Goal: Task Accomplishment & Management: Use online tool/utility

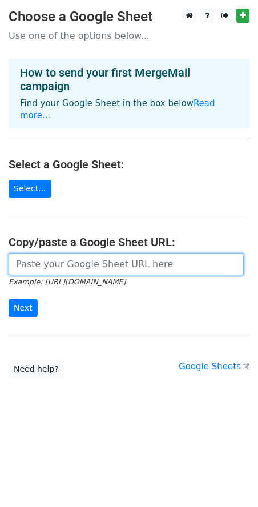
click at [131, 253] on input "url" at bounding box center [126, 264] width 235 height 22
paste input "https://docs.google.com/spreadsheets/d/1Aj7Yqs_AGBnjY5rRLW-EYTM9rWzV4Q49/edit?u…"
type input "https://docs.google.com/spreadsheets/d/1Aj7Yqs_AGBnjY5rRLW-EYTM9rWzV4Q49/edit?u…"
click at [9, 299] on input "Next" at bounding box center [23, 308] width 29 height 18
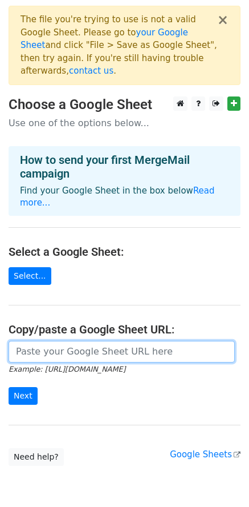
click at [84, 341] on input "url" at bounding box center [122, 352] width 227 height 22
paste input "[URL][DOMAIN_NAME]"
type input "https://docs.google.com/spreadsheets/d/1sbOK_LtCbH1gDRLlrW1raHNzSiLhSTifFQ-v3Gb…"
click at [9, 387] on input "Next" at bounding box center [23, 396] width 29 height 18
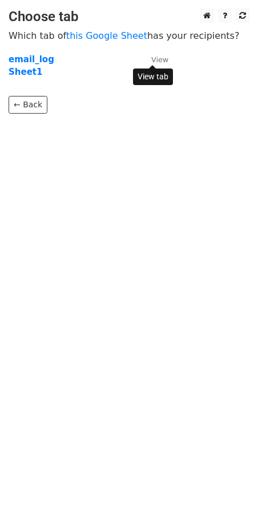
click at [164, 60] on small "View" at bounding box center [159, 59] width 17 height 9
click at [15, 61] on strong "email_log" at bounding box center [32, 59] width 46 height 10
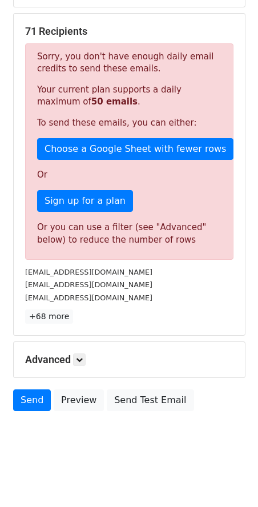
scroll to position [205, 0]
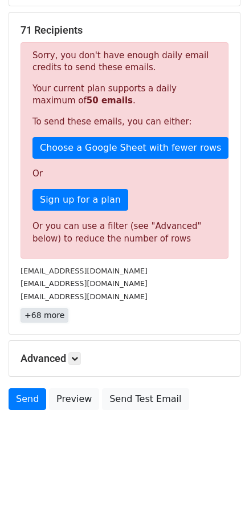
click at [37, 315] on link "+68 more" at bounding box center [45, 315] width 48 height 14
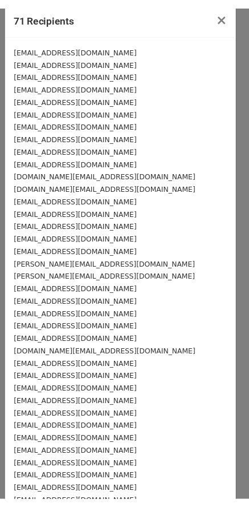
scroll to position [0, 0]
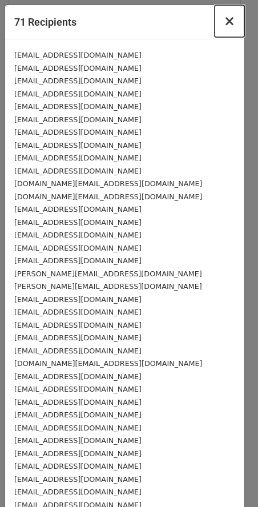
click at [224, 25] on span "×" at bounding box center [229, 21] width 11 height 16
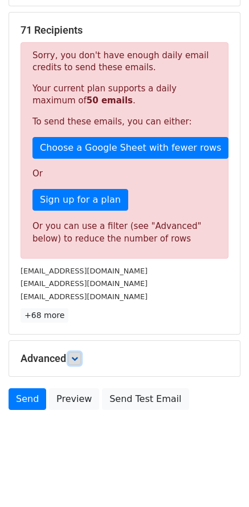
click at [76, 356] on icon at bounding box center [74, 358] width 7 height 7
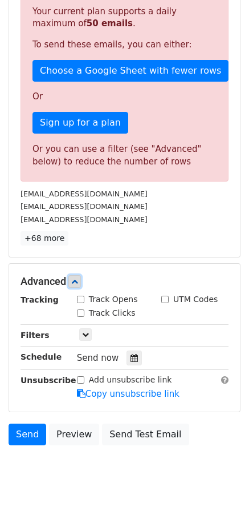
scroll to position [317, 0]
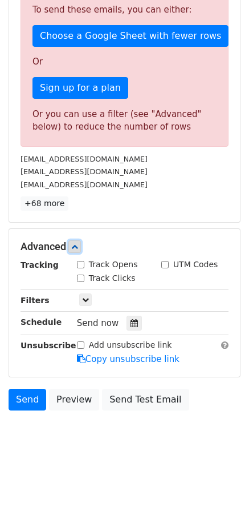
click at [78, 245] on icon at bounding box center [74, 246] width 7 height 7
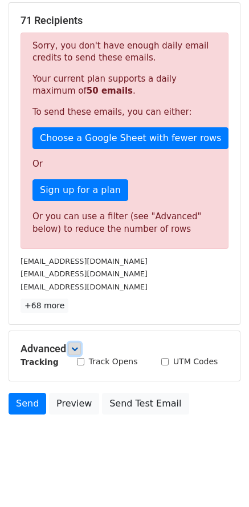
scroll to position [205, 0]
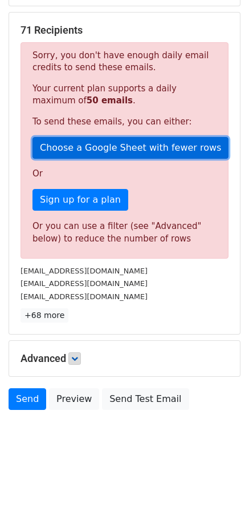
click at [75, 147] on link "Choose a Google Sheet with fewer rows" at bounding box center [131, 148] width 196 height 22
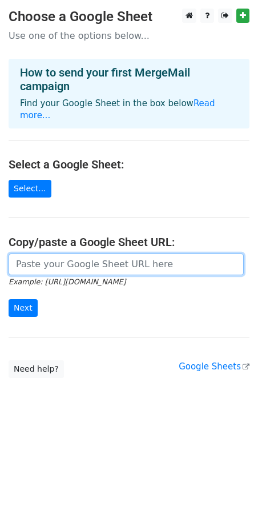
click at [63, 257] on input "url" at bounding box center [126, 264] width 235 height 22
paste input "https://docs.google.com/spreadsheets/d/1sbOK_LtCbH1gDRLlrW1raHNzSiLhSTifFQ-v3Gb…"
type input "https://docs.google.com/spreadsheets/d/1sbOK_LtCbH1gDRLlrW1raHNzSiLhSTifFQ-v3Gb…"
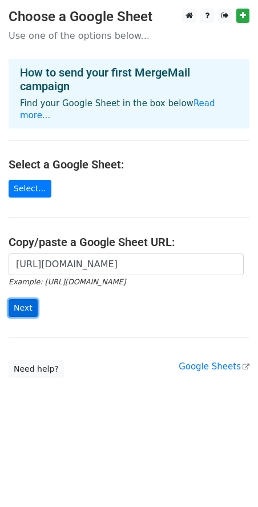
scroll to position [0, 0]
click at [19, 299] on input "Next" at bounding box center [23, 308] width 29 height 18
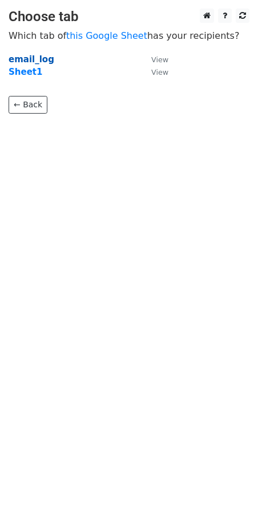
click at [33, 59] on strong "email_log" at bounding box center [32, 59] width 46 height 10
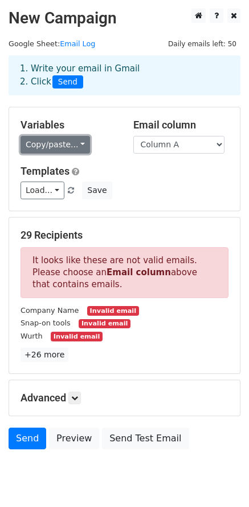
click at [70, 146] on link "Copy/paste..." at bounding box center [56, 145] width 70 height 18
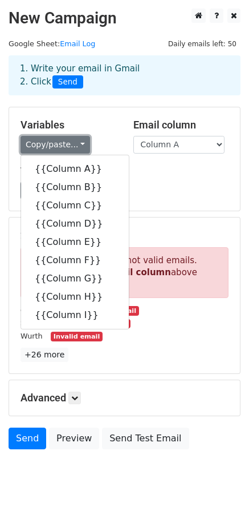
click at [70, 146] on link "Copy/paste..." at bounding box center [56, 145] width 70 height 18
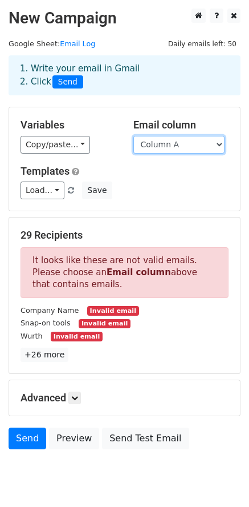
click at [183, 143] on select "Column A Column B Column C Column D Column E Column F Column G Column H Column I" at bounding box center [179, 145] width 91 height 18
click at [167, 148] on select "Column A Column B Column C Column D Column E Column F Column G Column H Column I" at bounding box center [179, 145] width 91 height 18
select select "Column B"
click at [134, 136] on select "Column A Column B Column C Column D Column E Column F Column G Column H Column I" at bounding box center [179, 145] width 91 height 18
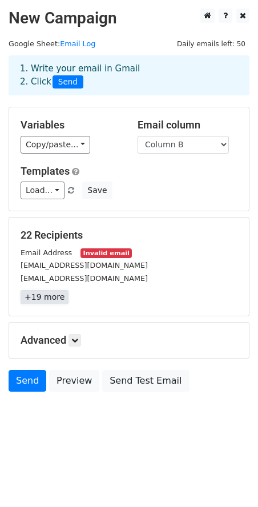
click at [35, 300] on link "+19 more" at bounding box center [45, 297] width 48 height 14
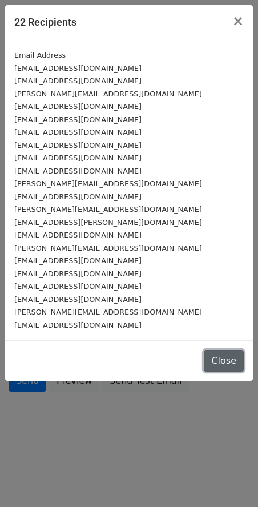
click at [227, 361] on button "Close" at bounding box center [224, 361] width 40 height 22
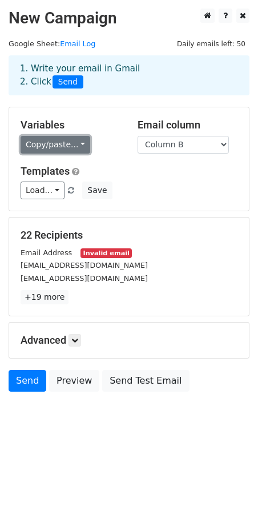
click at [63, 146] on link "Copy/paste..." at bounding box center [56, 145] width 70 height 18
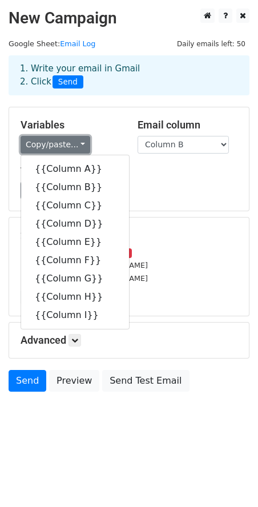
click at [63, 146] on link "Copy/paste..." at bounding box center [56, 145] width 70 height 18
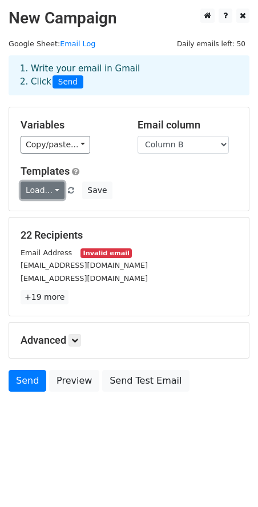
click at [45, 188] on link "Load..." at bounding box center [43, 191] width 44 height 18
click at [78, 340] on icon at bounding box center [74, 340] width 7 height 7
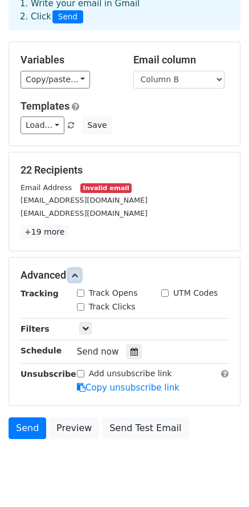
scroll to position [94, 0]
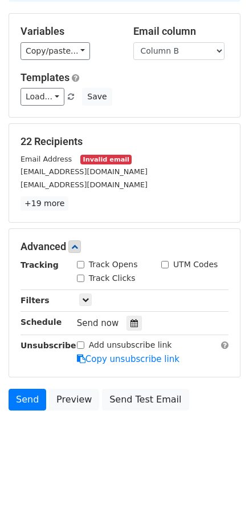
click at [78, 263] on input "Track Opens" at bounding box center [80, 264] width 7 height 7
checkbox input "true"
click at [82, 278] on input "Track Clicks" at bounding box center [80, 278] width 7 height 7
checkbox input "true"
click at [82, 300] on icon at bounding box center [85, 299] width 7 height 7
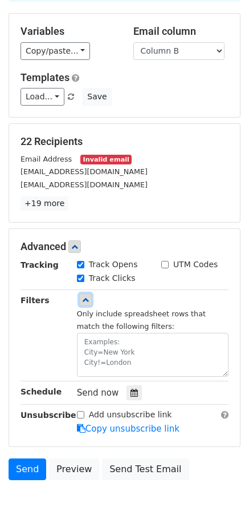
click at [82, 300] on icon at bounding box center [85, 299] width 7 height 7
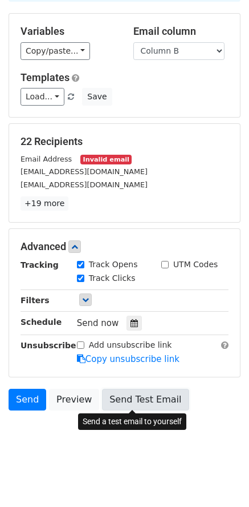
click at [132, 402] on link "Send Test Email" at bounding box center [145, 400] width 87 height 22
click at [152, 394] on link "Send Test Email" at bounding box center [145, 400] width 87 height 22
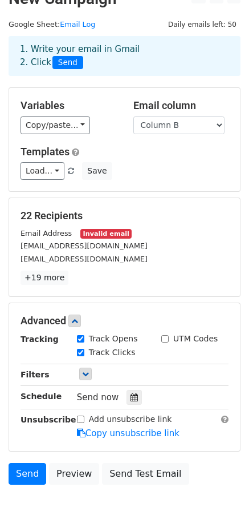
scroll to position [0, 0]
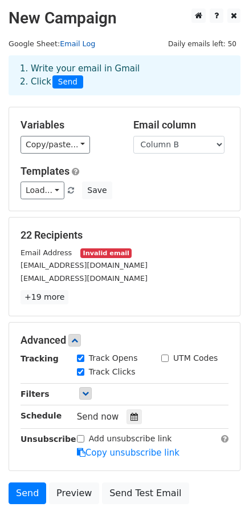
click at [64, 47] on link "Email Log" at bounding box center [77, 43] width 35 height 9
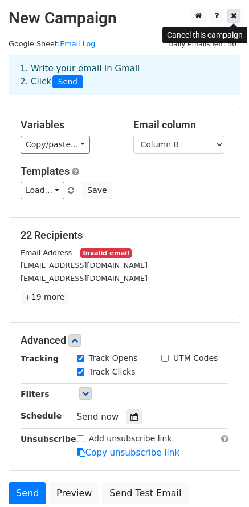
click at [233, 21] on link at bounding box center [234, 16] width 13 height 14
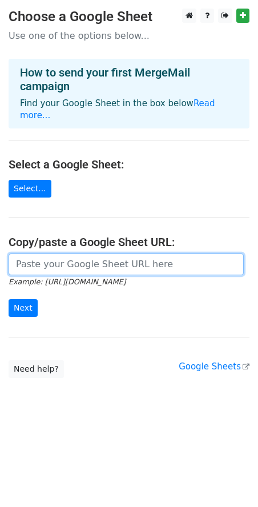
click at [60, 253] on input "url" at bounding box center [126, 264] width 235 height 22
paste input "https://docs.google.com/spreadsheets/d/1sbOK_LtCbH1gDRLlrW1raHNzSiLhSTifFQ-v3Gb…"
type input "https://docs.google.com/spreadsheets/d/1sbOK_LtCbH1gDRLlrW1raHNzSiLhSTifFQ-v3Gb…"
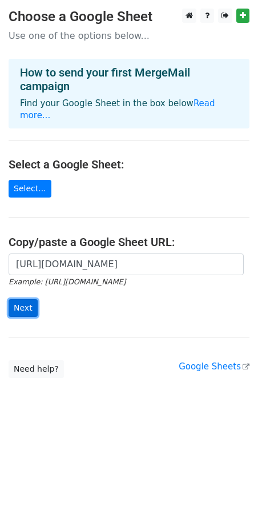
scroll to position [0, 0]
click at [25, 299] on input "Next" at bounding box center [23, 308] width 29 height 18
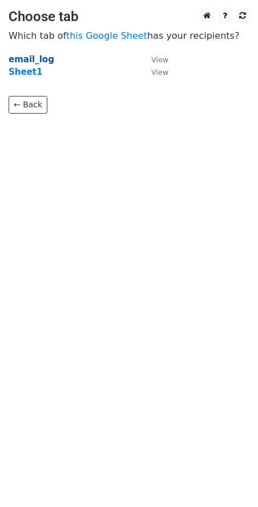
click at [20, 60] on strong "email_log" at bounding box center [32, 59] width 46 height 10
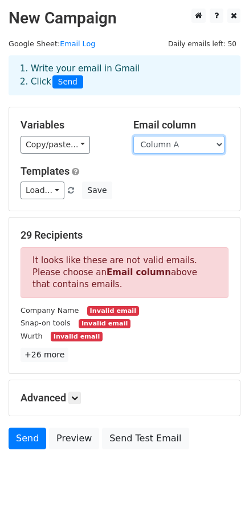
click at [154, 150] on select "Column A Column B Column C Column D Column E Column F Column G Column H Column I" at bounding box center [179, 145] width 91 height 18
select select "Column B"
click at [134, 136] on select "Column A Column B Column C Column D Column E Column F Column G Column H Column I" at bounding box center [179, 145] width 91 height 18
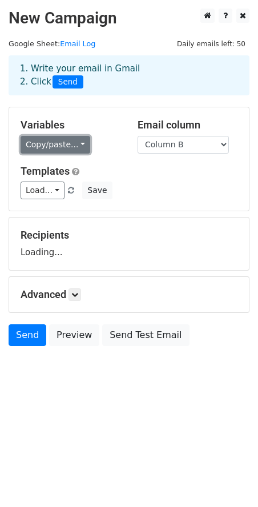
click at [66, 148] on link "Copy/paste..." at bounding box center [56, 145] width 70 height 18
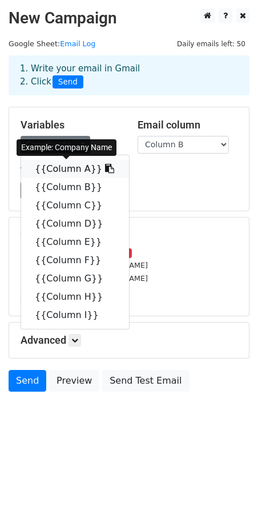
click at [71, 171] on link "{{Column A}}" at bounding box center [75, 169] width 108 height 18
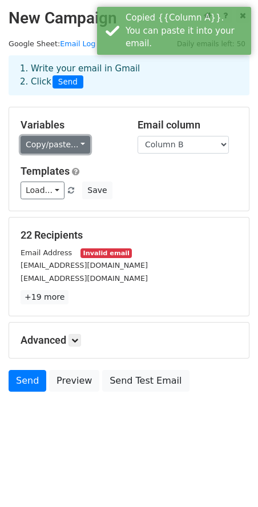
click at [65, 148] on link "Copy/paste..." at bounding box center [56, 145] width 70 height 18
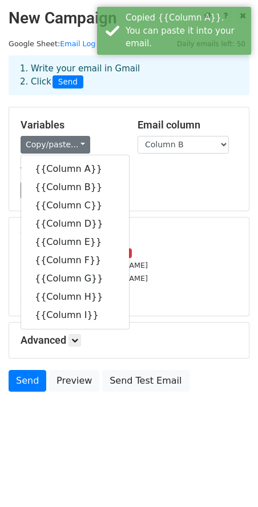
click at [137, 104] on div "1. Write your email in Gmail 2. Click Send" at bounding box center [129, 84] width 258 height 46
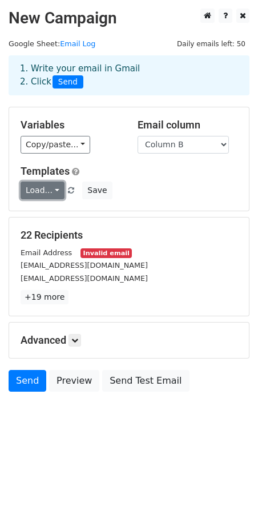
click at [49, 187] on link "Load..." at bounding box center [43, 191] width 44 height 18
click at [51, 188] on link "Load..." at bounding box center [43, 191] width 44 height 18
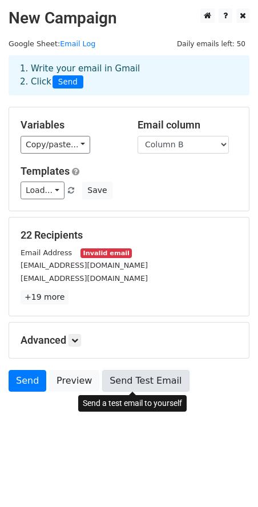
click at [120, 384] on link "Send Test Email" at bounding box center [145, 381] width 87 height 22
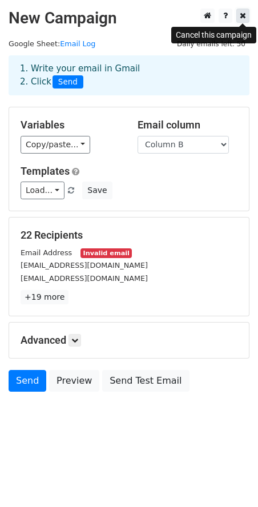
click at [248, 14] on link at bounding box center [242, 16] width 13 height 14
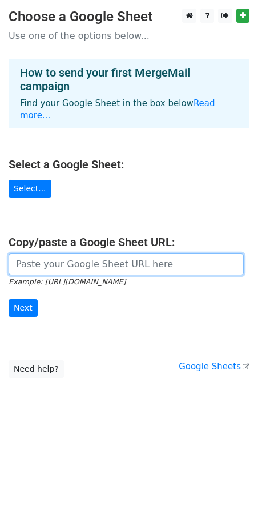
click at [58, 254] on input "url" at bounding box center [126, 264] width 235 height 22
paste input "The following variables aren't valid because they aren't spreadsheet column nam…"
type input "T"
paste input "https://docs.google.com/spreadsheets/d/1sbOK_LtCbH1gDRLlrW1raHNzSiLhSTifFQ-v3Gb…"
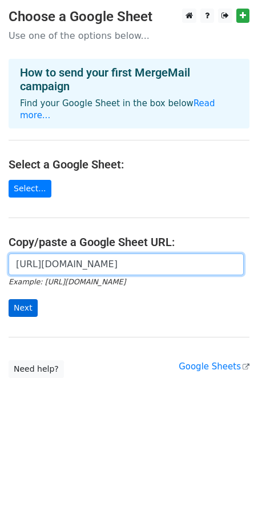
type input "https://docs.google.com/spreadsheets/d/1sbOK_LtCbH1gDRLlrW1raHNzSiLhSTifFQ-v3Gb…"
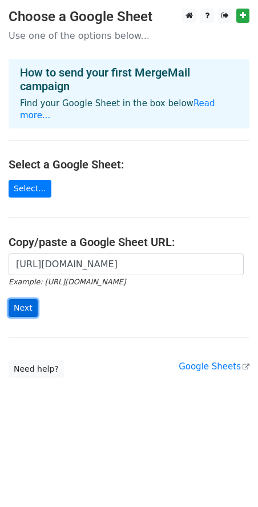
scroll to position [0, 0]
click at [26, 299] on input "Next" at bounding box center [23, 308] width 29 height 18
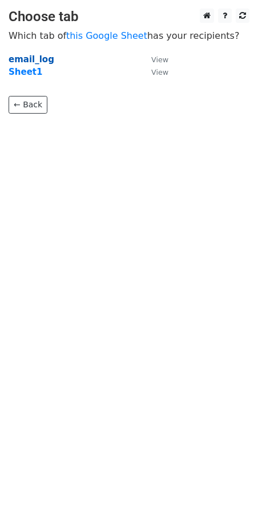
click at [35, 60] on strong "email_log" at bounding box center [32, 59] width 46 height 10
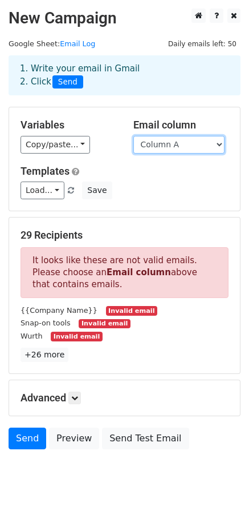
click at [168, 143] on select "Column A Column B Column C Column D Column E Column F Column G Column H Column I" at bounding box center [179, 145] width 91 height 18
select select "Column B"
click at [134, 136] on select "Column A Column B Column C Column D Column E Column F Column G Column H Column I" at bounding box center [179, 145] width 91 height 18
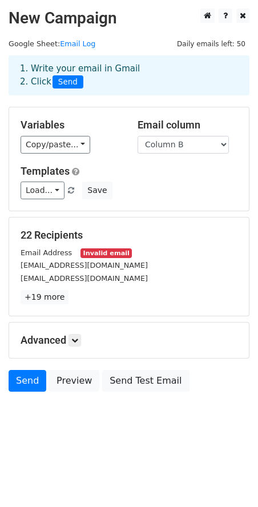
click at [67, 340] on h5 "Advanced" at bounding box center [129, 340] width 217 height 13
click at [78, 339] on icon at bounding box center [74, 340] width 7 height 7
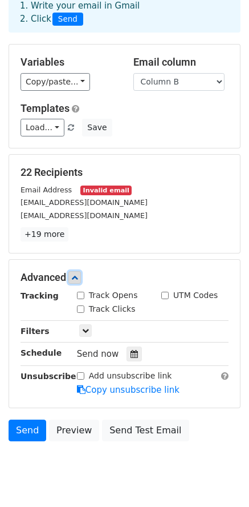
scroll to position [94, 0]
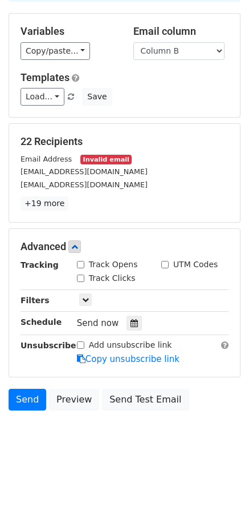
click at [82, 265] on input "Track Opens" at bounding box center [80, 264] width 7 height 7
checkbox input "true"
click at [82, 280] on input "Track Clicks" at bounding box center [80, 278] width 7 height 7
checkbox input "true"
click at [85, 301] on icon at bounding box center [85, 299] width 7 height 7
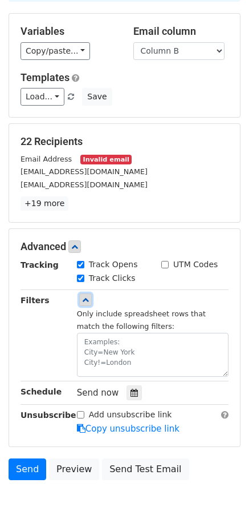
click at [85, 301] on icon at bounding box center [85, 299] width 7 height 7
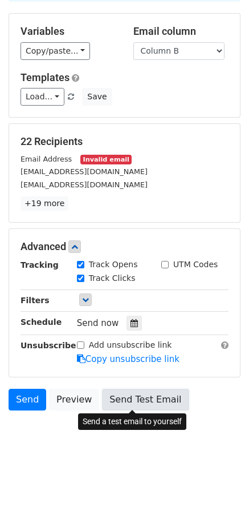
click at [130, 398] on link "Send Test Email" at bounding box center [145, 400] width 87 height 22
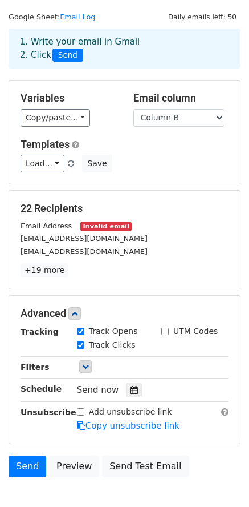
scroll to position [0, 0]
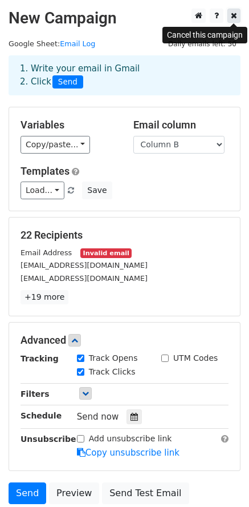
click at [239, 15] on link at bounding box center [234, 16] width 13 height 14
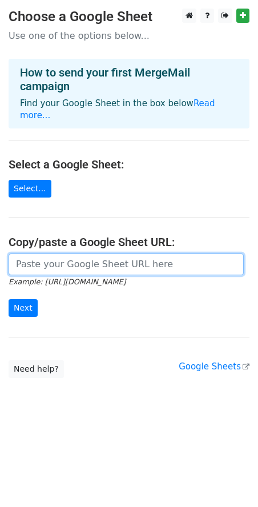
click at [83, 253] on input "url" at bounding box center [126, 264] width 235 height 22
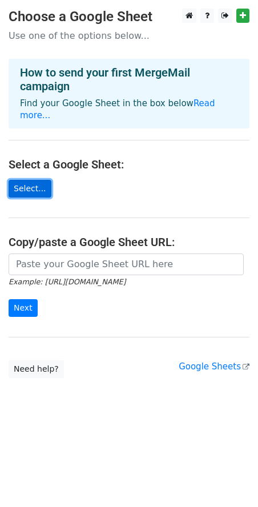
click at [34, 180] on link "Select..." at bounding box center [30, 189] width 43 height 18
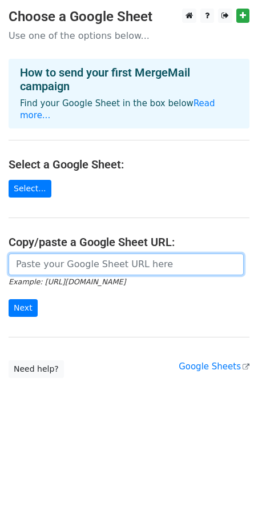
click at [49, 253] on input "url" at bounding box center [126, 264] width 235 height 22
paste input "[URL][DOMAIN_NAME]"
type input "[URL][DOMAIN_NAME]"
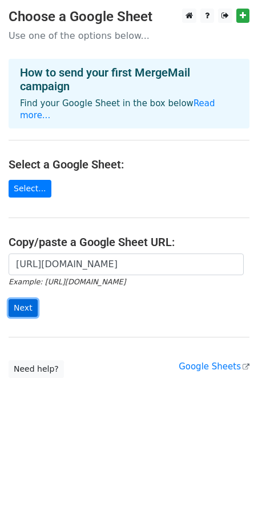
scroll to position [0, 0]
click at [27, 299] on input "Next" at bounding box center [23, 308] width 29 height 18
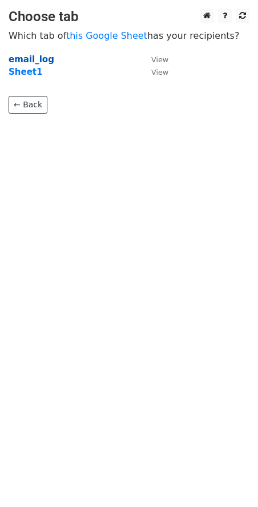
click at [35, 62] on strong "email_log" at bounding box center [32, 59] width 46 height 10
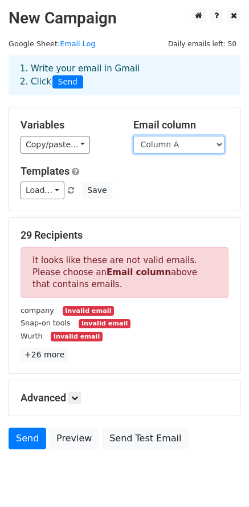
click at [156, 144] on select "Column A Column B Column C Column D Column E Column F Column G Column H Column I" at bounding box center [179, 145] width 91 height 18
select select "Column B"
click at [134, 136] on select "Column A Column B Column C Column D Column E Column F Column G Column H Column I" at bounding box center [179, 145] width 91 height 18
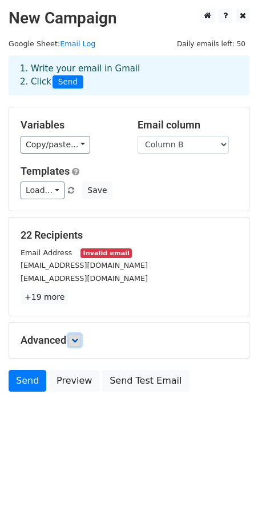
click at [78, 339] on icon at bounding box center [74, 340] width 7 height 7
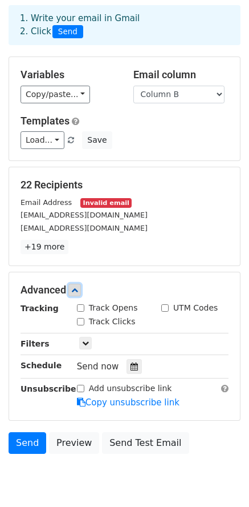
scroll to position [57, 0]
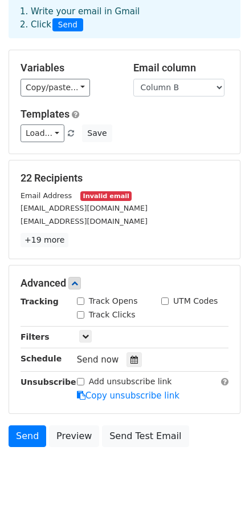
click at [80, 301] on input "Track Opens" at bounding box center [80, 300] width 7 height 7
checkbox input "true"
click at [82, 311] on input "Track Clicks" at bounding box center [80, 314] width 7 height 7
click at [84, 316] on input "Track Clicks" at bounding box center [80, 314] width 7 height 7
checkbox input "false"
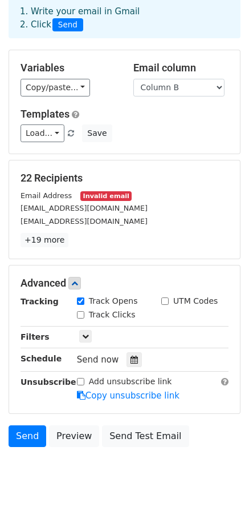
click at [84, 300] on input "Track Opens" at bounding box center [80, 300] width 7 height 7
checkbox input "false"
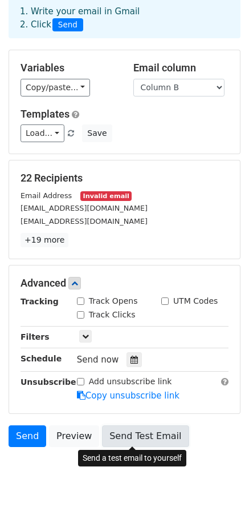
click at [137, 439] on link "Send Test Email" at bounding box center [145, 436] width 87 height 22
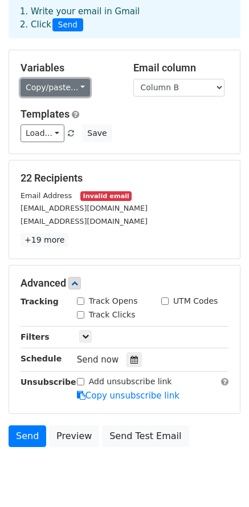
click at [67, 84] on link "Copy/paste..." at bounding box center [56, 88] width 70 height 18
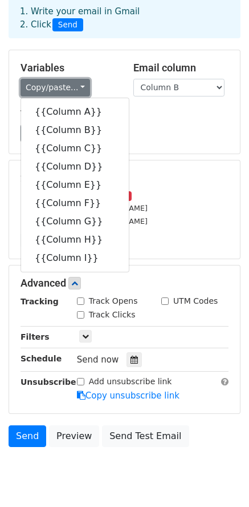
click at [67, 84] on link "Copy/paste..." at bounding box center [56, 88] width 70 height 18
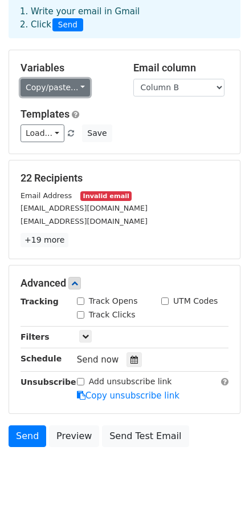
click at [83, 84] on link "Copy/paste..." at bounding box center [56, 88] width 70 height 18
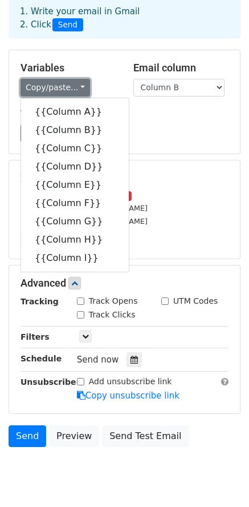
click at [83, 84] on link "Copy/paste..." at bounding box center [56, 88] width 70 height 18
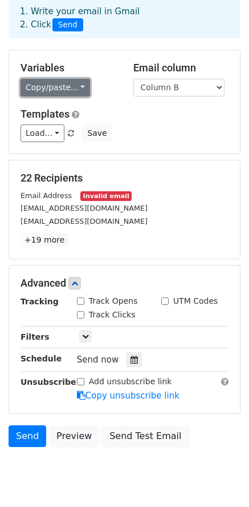
click at [71, 87] on link "Copy/paste..." at bounding box center [56, 88] width 70 height 18
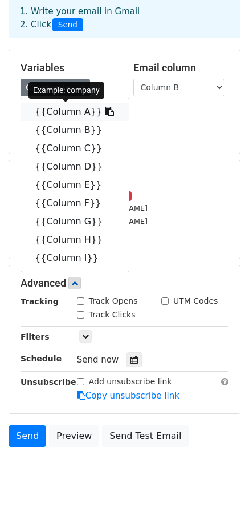
click at [59, 111] on link "{{Column A}}" at bounding box center [75, 112] width 108 height 18
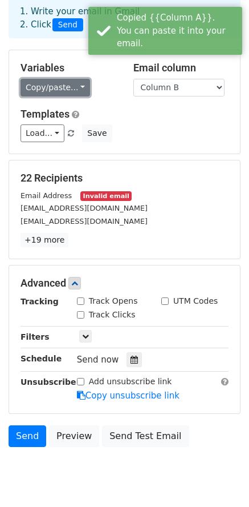
click at [70, 87] on link "Copy/paste..." at bounding box center [56, 88] width 70 height 18
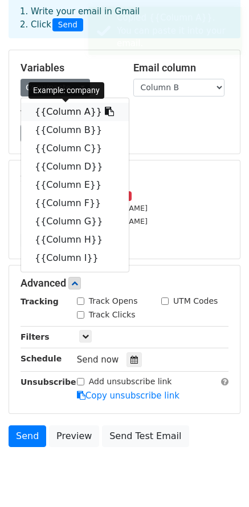
click at [105, 111] on icon at bounding box center [109, 111] width 9 height 9
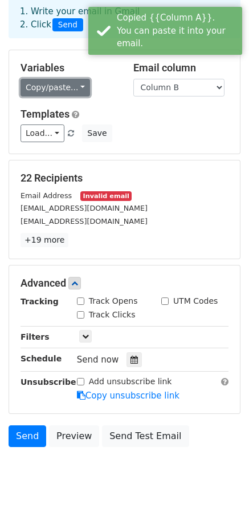
click at [75, 92] on link "Copy/paste..." at bounding box center [56, 88] width 70 height 18
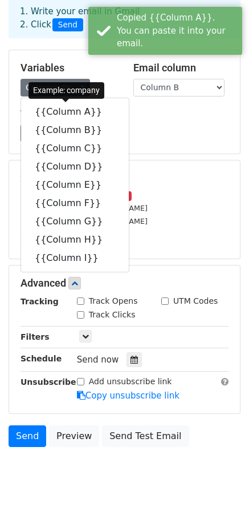
drag, startPoint x: 66, startPoint y: 116, endPoint x: 119, endPoint y: 93, distance: 58.0
click at [119, 93] on div "Variables Copy/paste... {{Column A}} {{Column B}} {{Column C}} {{Column D}} {{C…" at bounding box center [68, 79] width 113 height 35
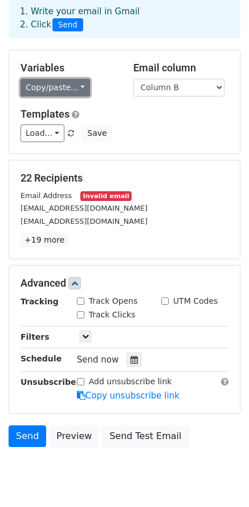
click at [65, 88] on link "Copy/paste..." at bounding box center [56, 88] width 70 height 18
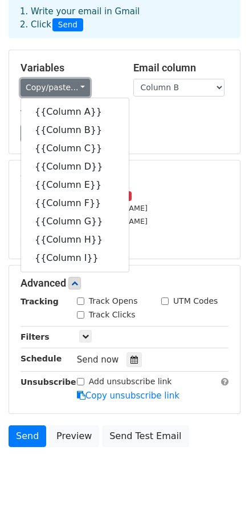
click at [65, 88] on link "Copy/paste..." at bounding box center [56, 88] width 70 height 18
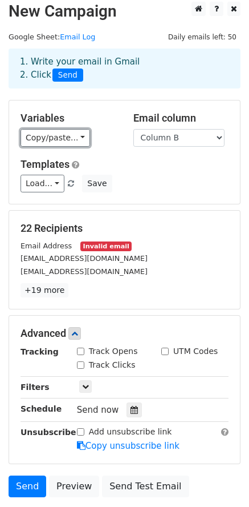
scroll to position [0, 0]
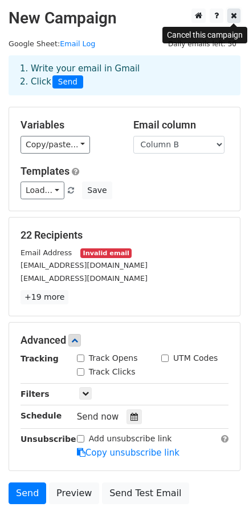
click at [236, 19] on icon at bounding box center [234, 15] width 6 height 8
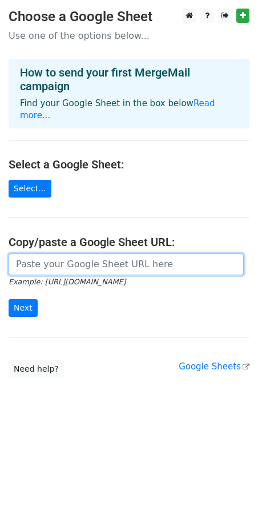
click at [93, 257] on input "url" at bounding box center [126, 264] width 235 height 22
paste input "{{Column A}}"
type input "{{Column A}}"
drag, startPoint x: 86, startPoint y: 257, endPoint x: -11, endPoint y: 237, distance: 98.4
click at [0, 237] on html "Choose a Google Sheet Use one of the options below... How to send your first Me…" at bounding box center [129, 253] width 258 height 507
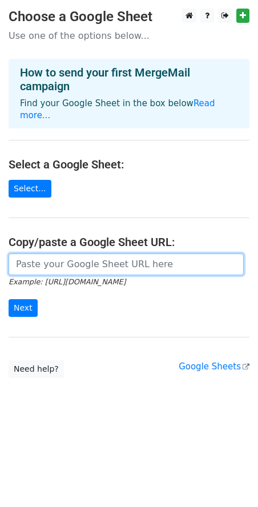
click at [47, 256] on input "url" at bounding box center [126, 264] width 235 height 22
paste input "[URL][DOMAIN_NAME]"
type input "[URL][DOMAIN_NAME]"
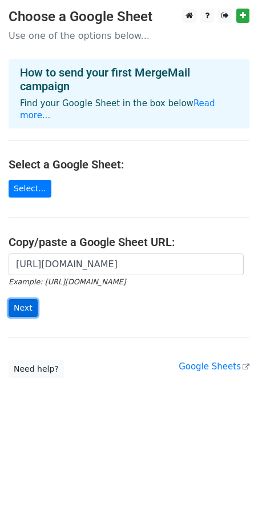
scroll to position [0, 0]
click at [29, 299] on input "Next" at bounding box center [23, 308] width 29 height 18
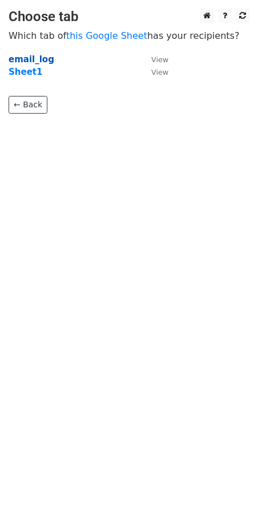
click at [40, 61] on strong "email_log" at bounding box center [32, 59] width 46 height 10
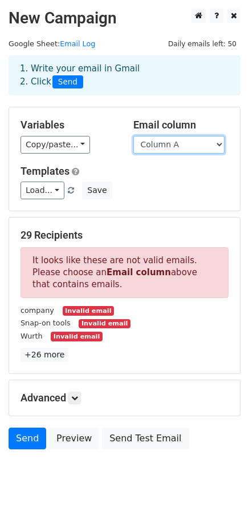
click at [182, 148] on select "Column A Column B Column C Column D Column E Column F Column G Column H Column I" at bounding box center [179, 145] width 91 height 18
select select "Column B"
click at [134, 136] on select "Column A Column B Column C Column D Column E Column F Column G Column H Column I" at bounding box center [179, 145] width 91 height 18
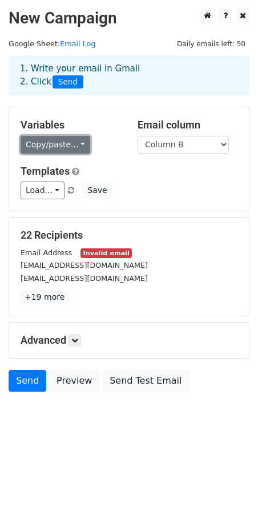
click at [66, 146] on link "Copy/paste..." at bounding box center [56, 145] width 70 height 18
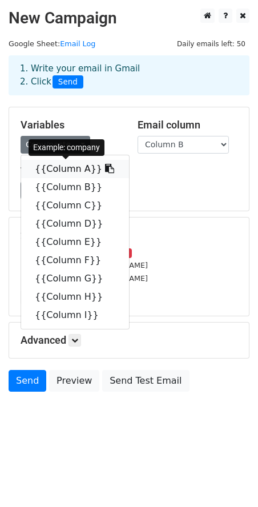
click at [76, 165] on link "{{Column A}}" at bounding box center [75, 169] width 108 height 18
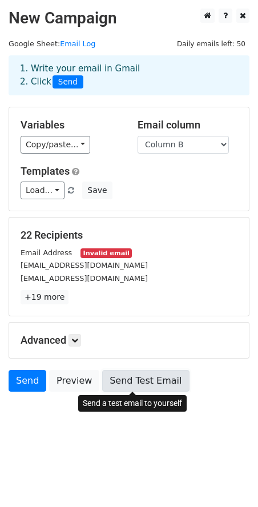
click at [136, 381] on link "Send Test Email" at bounding box center [145, 381] width 87 height 22
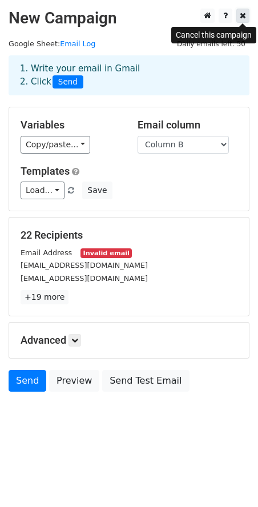
click at [241, 19] on icon at bounding box center [243, 15] width 6 height 8
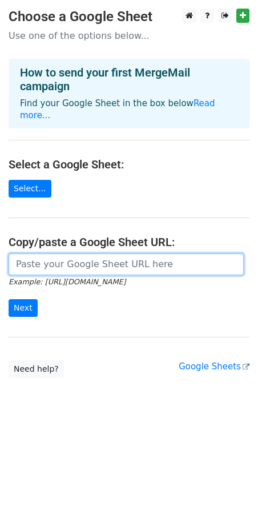
click at [58, 253] on input "url" at bounding box center [126, 264] width 235 height 22
paste input "[URL][DOMAIN_NAME]"
type input "[URL][DOMAIN_NAME]"
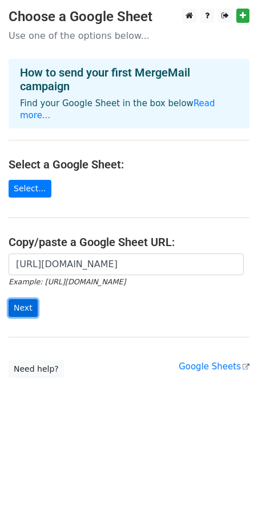
scroll to position [0, 0]
click at [30, 299] on input "Next" at bounding box center [23, 308] width 29 height 18
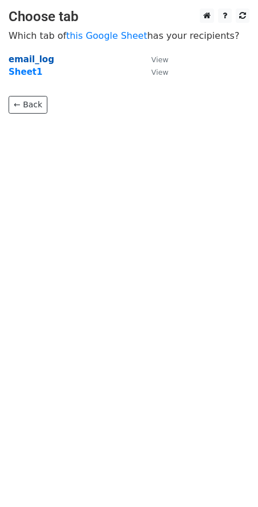
click at [30, 59] on strong "email_log" at bounding box center [32, 59] width 46 height 10
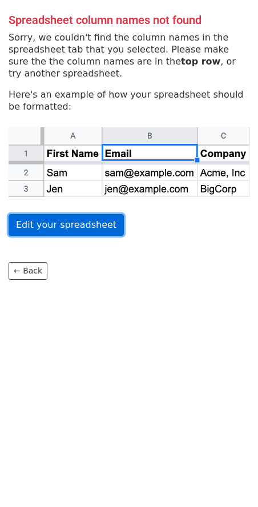
click at [63, 220] on link "Edit your spreadsheet" at bounding box center [66, 225] width 115 height 22
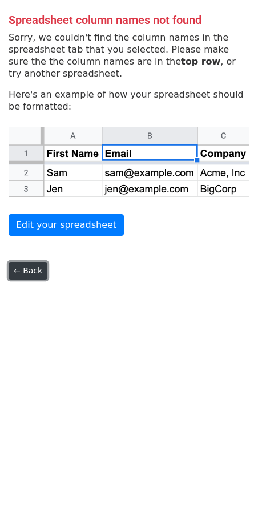
click at [26, 267] on link "← Back" at bounding box center [28, 271] width 39 height 18
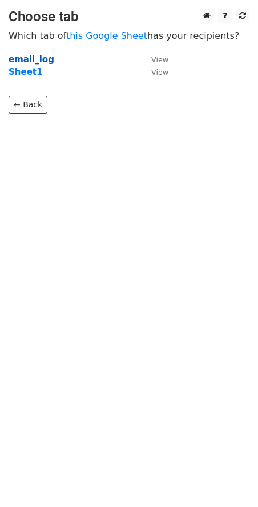
click at [30, 56] on strong "email_log" at bounding box center [32, 59] width 46 height 10
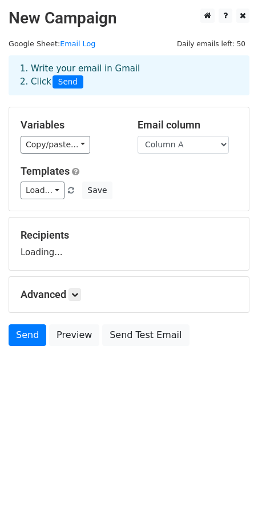
click at [201, 148] on select "Column A Column B Column C" at bounding box center [183, 145] width 91 height 18
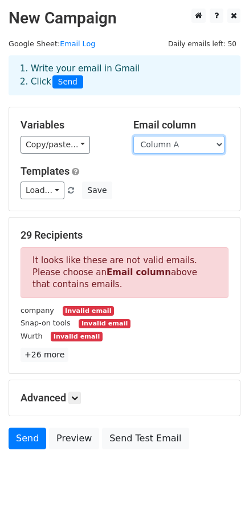
click at [168, 147] on select "Column A Column B Column C" at bounding box center [179, 145] width 91 height 18
select select "Column B"
click at [134, 136] on select "Column A Column B Column C" at bounding box center [179, 145] width 91 height 18
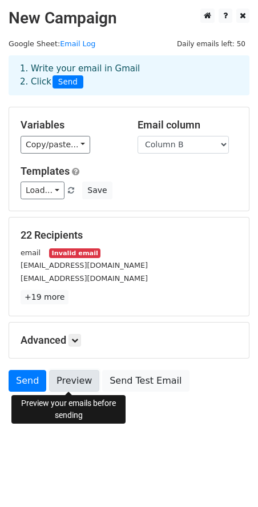
click at [76, 381] on link "Preview" at bounding box center [74, 381] width 50 height 22
click at [84, 387] on link "Preview" at bounding box center [74, 381] width 50 height 22
click at [79, 385] on link "Preview" at bounding box center [74, 381] width 50 height 22
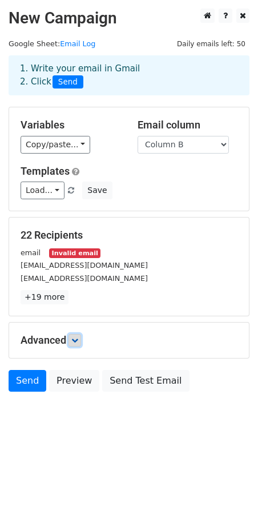
click at [76, 335] on link at bounding box center [74, 340] width 13 height 13
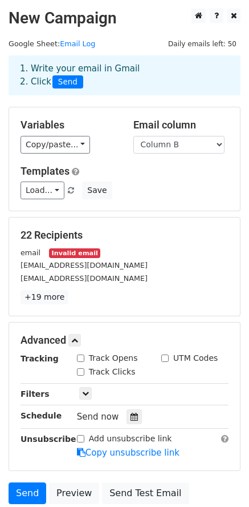
click at [83, 359] on input "Track Opens" at bounding box center [80, 357] width 7 height 7
checkbox input "true"
click at [81, 369] on input "Track Clicks" at bounding box center [80, 371] width 7 height 7
checkbox input "true"
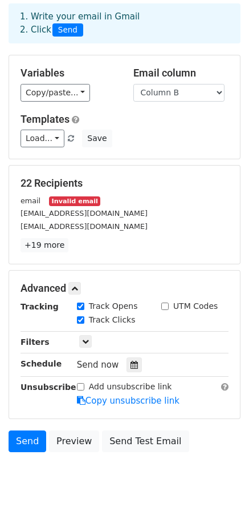
scroll to position [57, 0]
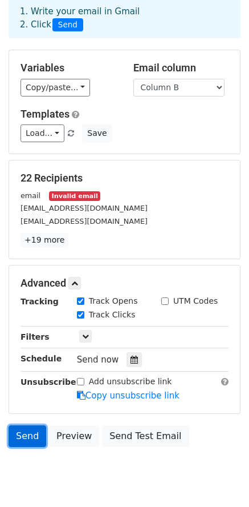
click at [31, 437] on link "Send" at bounding box center [28, 436] width 38 height 22
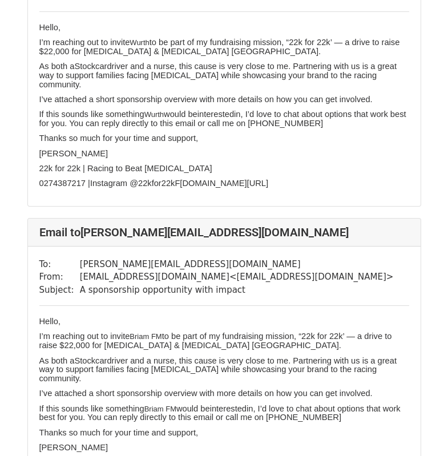
scroll to position [742, 0]
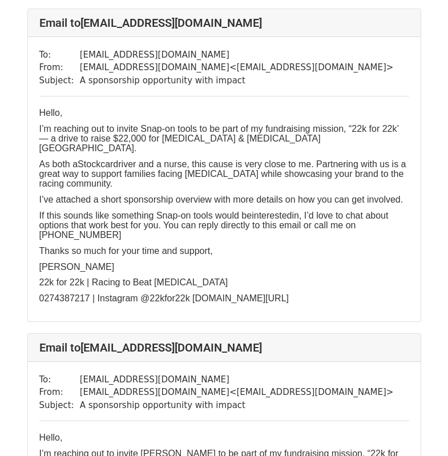
scroll to position [400, 0]
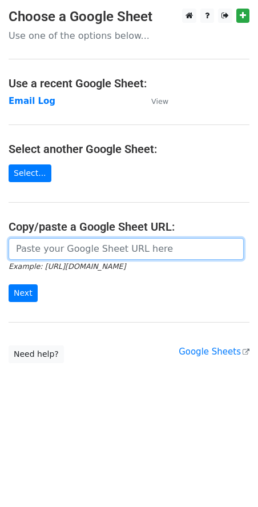
click at [53, 244] on input "url" at bounding box center [126, 249] width 235 height 22
click at [33, 253] on input "url" at bounding box center [126, 249] width 235 height 22
paste input "[URL][DOMAIN_NAME]"
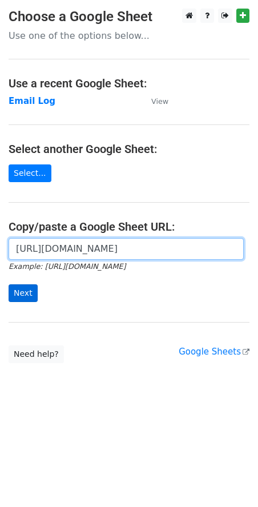
type input "[URL][DOMAIN_NAME]"
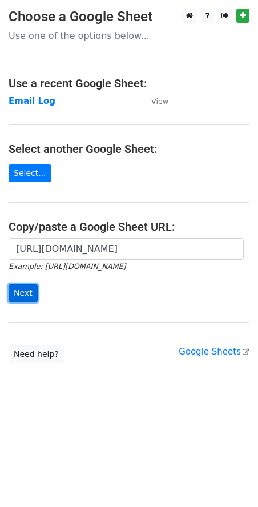
scroll to position [0, 0]
click at [25, 291] on input "Next" at bounding box center [23, 293] width 29 height 18
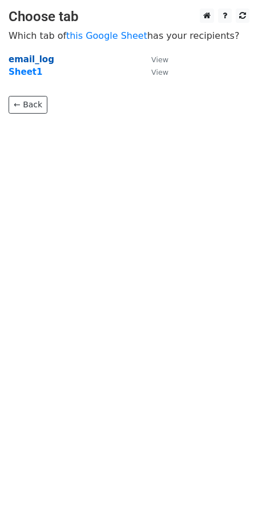
click at [29, 59] on strong "email_log" at bounding box center [32, 59] width 46 height 10
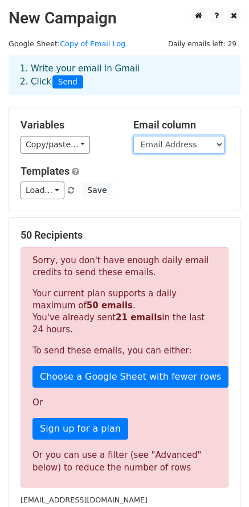
click at [171, 143] on select "company Email Address Websites Contacted Replied Follow-up Needed Donated (Y/N)…" at bounding box center [179, 145] width 91 height 18
click at [190, 140] on select "company Email Address Websites Contacted Replied Follow-up Needed Donated (Y/N)…" at bounding box center [179, 145] width 91 height 18
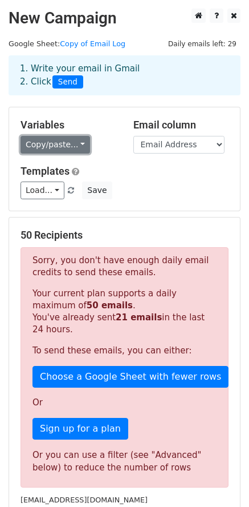
click at [60, 148] on link "Copy/paste..." at bounding box center [56, 145] width 70 height 18
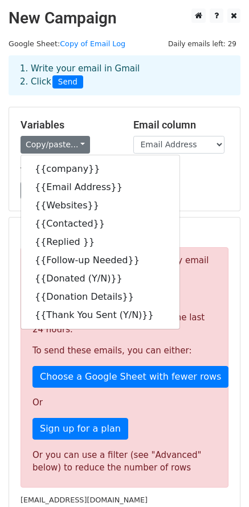
click at [182, 92] on div "1. Write your email in Gmail 2. Click Send" at bounding box center [125, 75] width 232 height 40
